Goal: Information Seeking & Learning: Learn about a topic

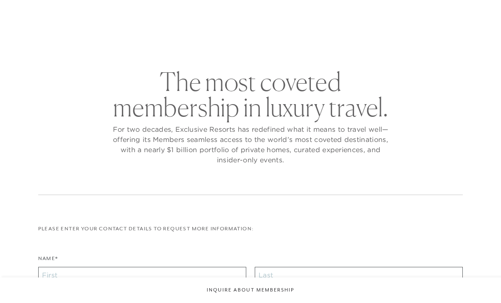
checkbox input "false"
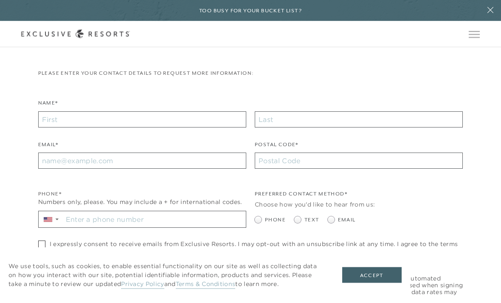
scroll to position [177, 0]
click at [121, 289] on link "Privacy Policy" at bounding box center [142, 284] width 43 height 9
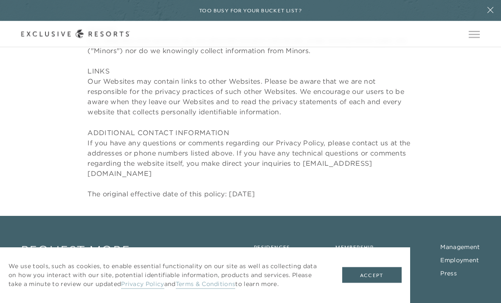
scroll to position [4336, 0]
click at [31, 287] on div "We use tools, such as cookies, to enable essential functionality on our site as…" at bounding box center [205, 275] width 410 height 56
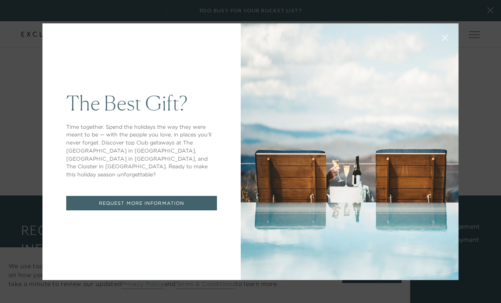
scroll to position [0, 0]
click at [50, 70] on div "The Best Gift? Time together. Spend the holidays the way they were meant to be …" at bounding box center [141, 151] width 198 height 256
click at [446, 38] on icon at bounding box center [445, 38] width 6 height 6
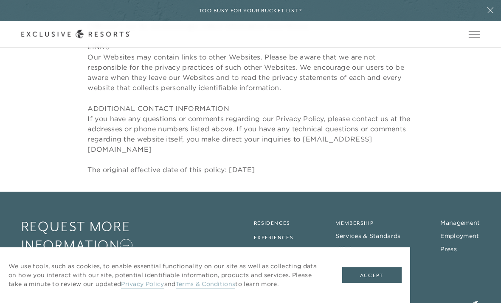
scroll to position [4364, 0]
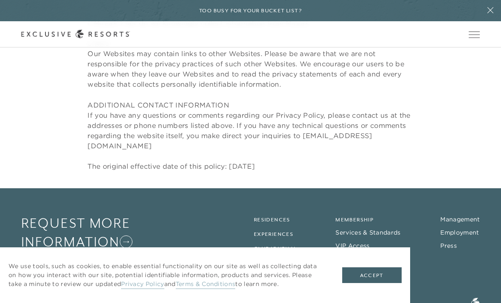
click at [469, 215] on link "Management" at bounding box center [459, 219] width 39 height 8
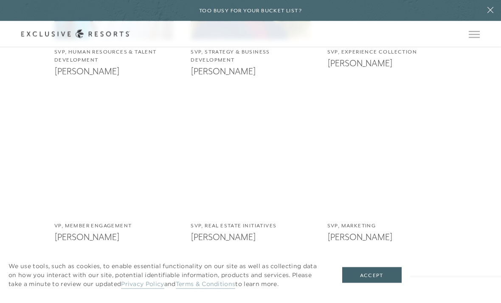
scroll to position [945, 0]
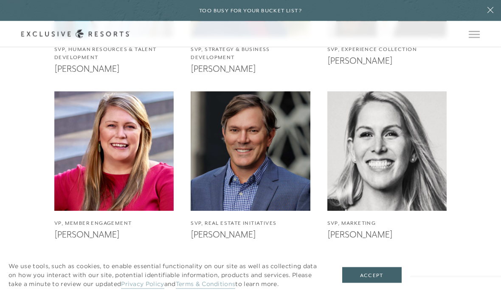
click at [54, 171] on img at bounding box center [114, 152] width 132 height 132
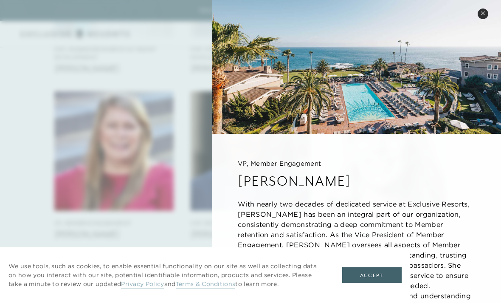
click at [482, 15] on icon at bounding box center [482, 13] width 5 height 5
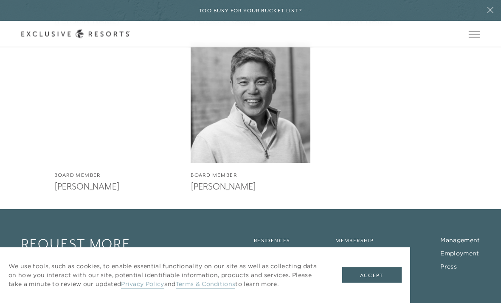
scroll to position [1665, 0]
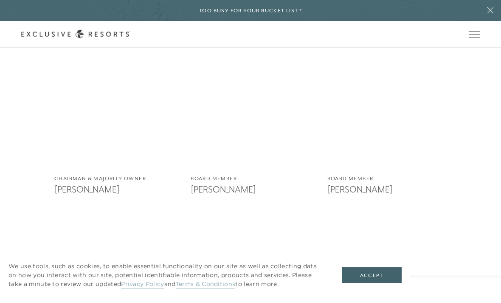
scroll to position [1329, 0]
